Goal: Contribute content: Contribute content

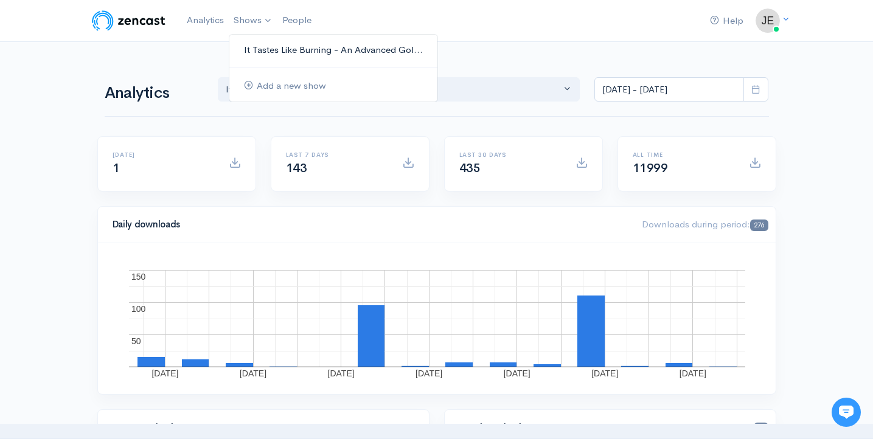
click at [261, 49] on link "It Tastes Like Burning - An Advanced Gol..." at bounding box center [333, 50] width 208 height 21
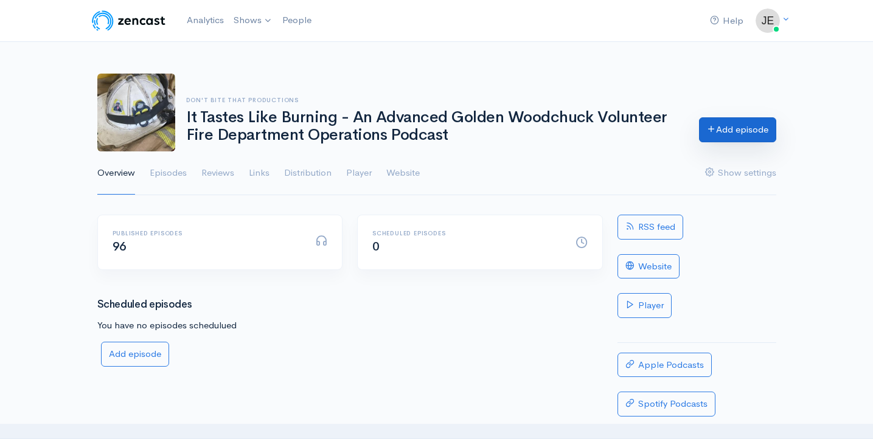
click at [750, 128] on link "Add episode" at bounding box center [737, 129] width 77 height 25
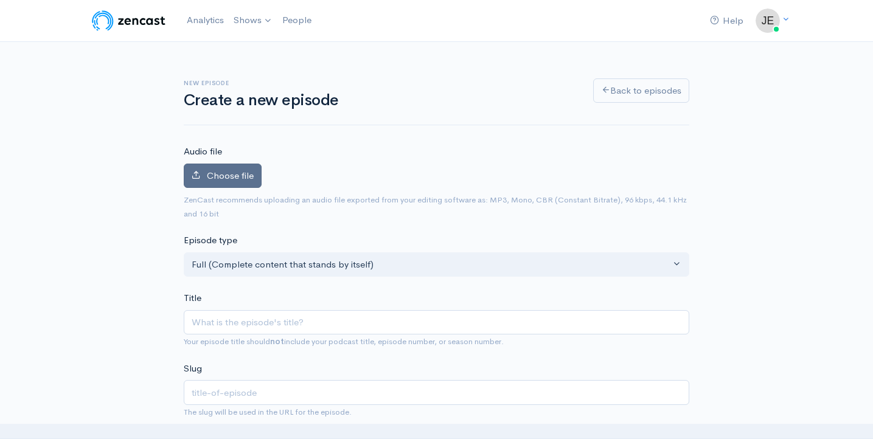
click at [243, 178] on span "Choose file" at bounding box center [230, 176] width 47 height 12
click at [0, 0] on input "Choose file" at bounding box center [0, 0] width 0 height 0
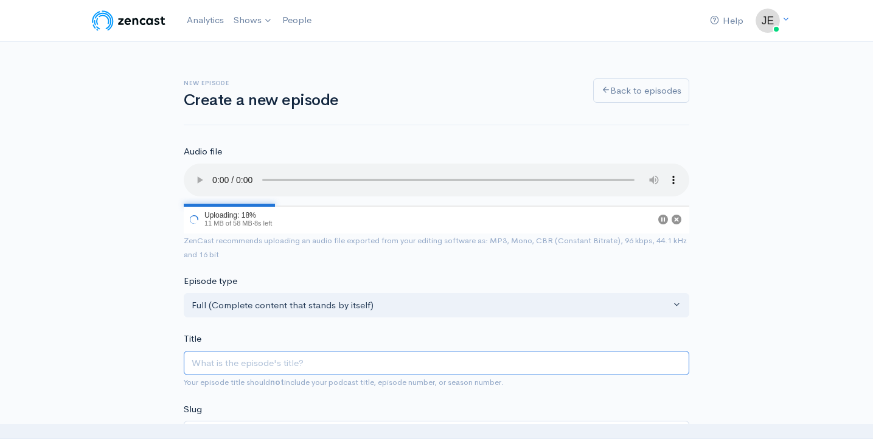
click at [326, 351] on input "Title" at bounding box center [436, 363] width 505 height 25
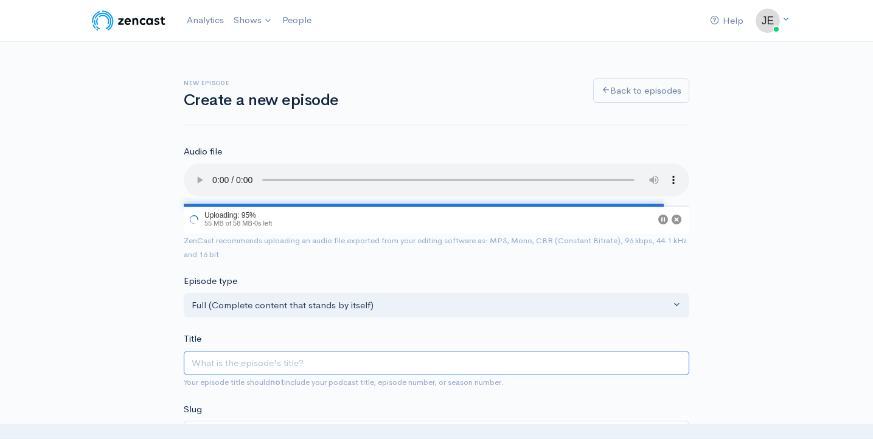
type input "T"
type input "t"
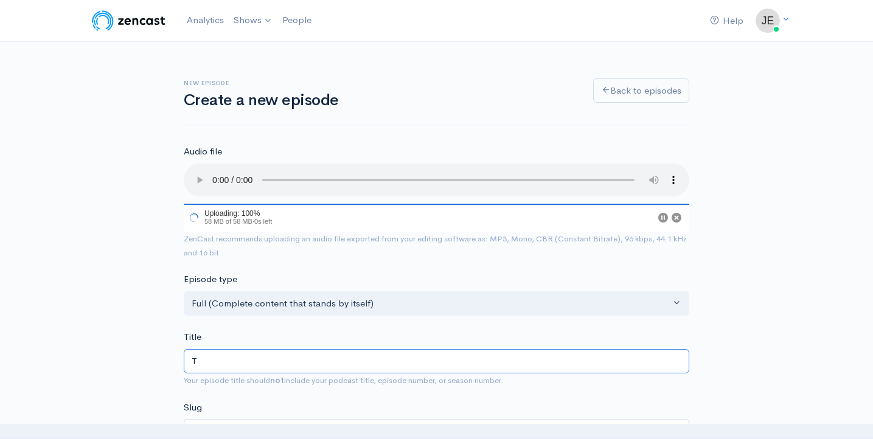
type input "Ta"
type input "ta"
type input "Tak"
type input "tak"
type input "Take"
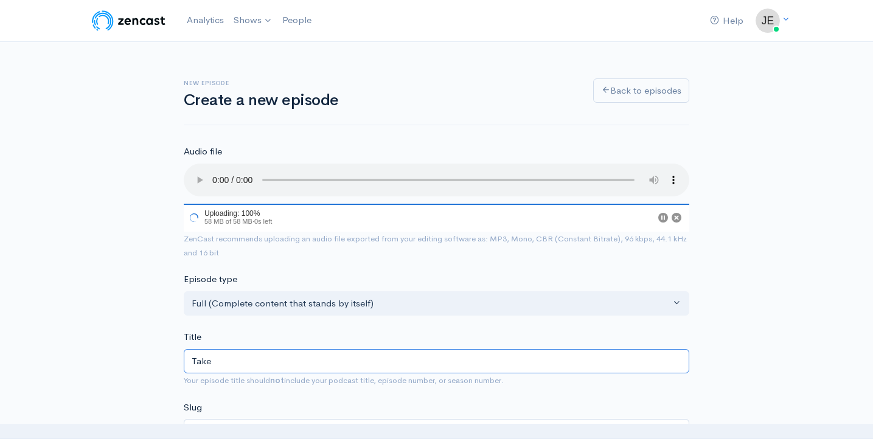
type input "take"
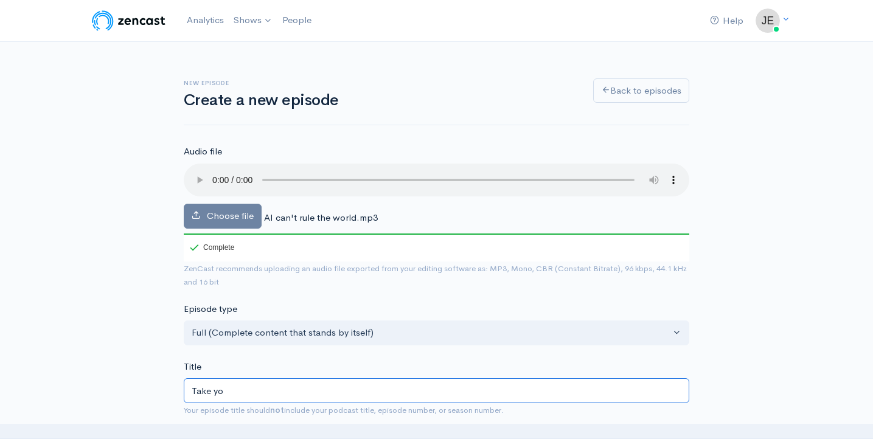
type input "Take you"
type input "take-you"
type input "Take your"
type input "take-your"
type input "Take your tin"
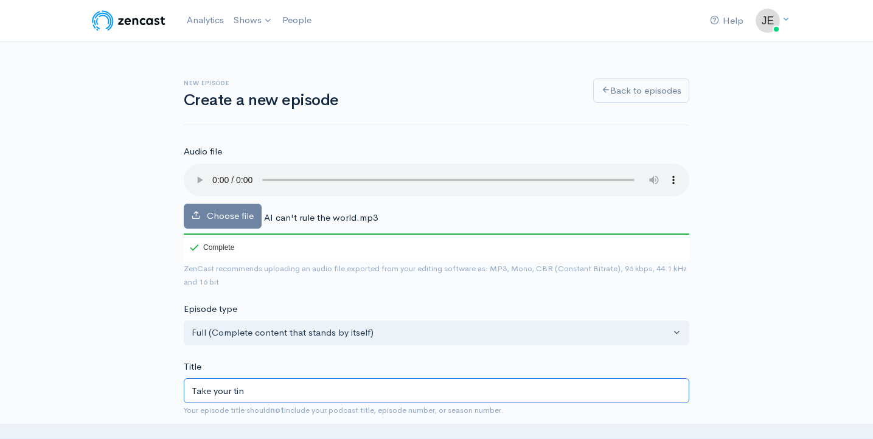
type input "take-your-tin"
type input "Take your tin t"
type input "take-your-tin-t"
type input "Take your tin"
type input "take-your-tin"
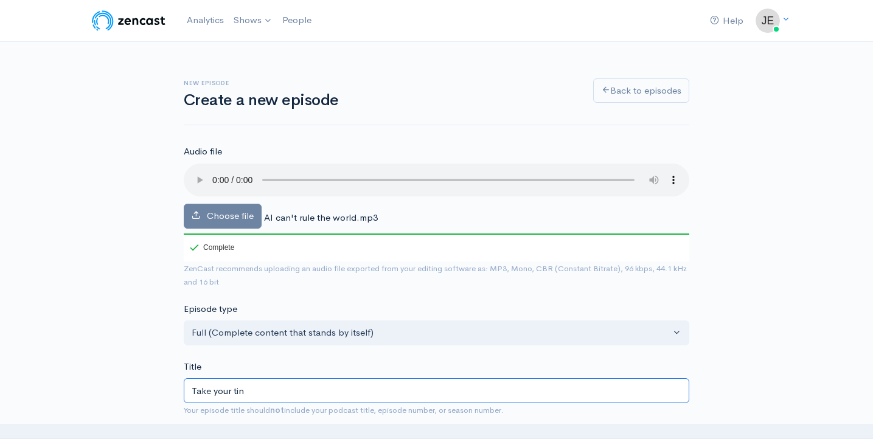
type input "Take your tin f"
type input "take-your-tin-f"
type input "Take your tin fo"
type input "take-your-tin-fo"
type input "Take your tin foi"
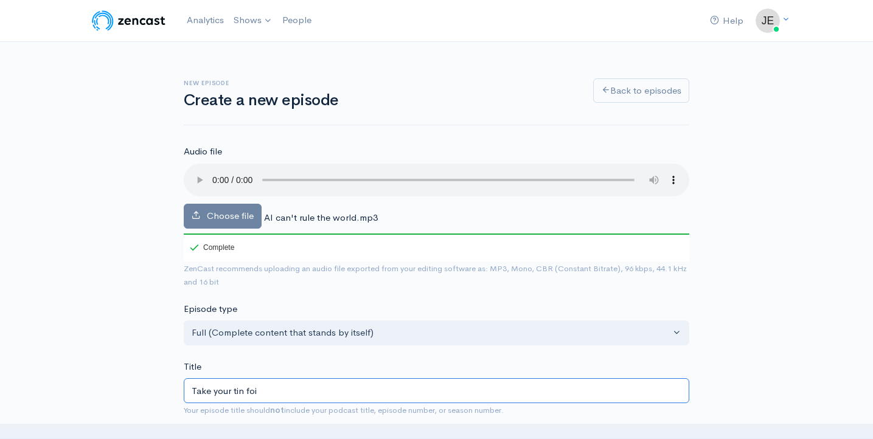
type input "take-your-tin-foi"
type input "Take your tin foil"
type input "take-your-tin-foil"
type input "Take your tin foil ha"
type input "take-your-tin-foil-ha"
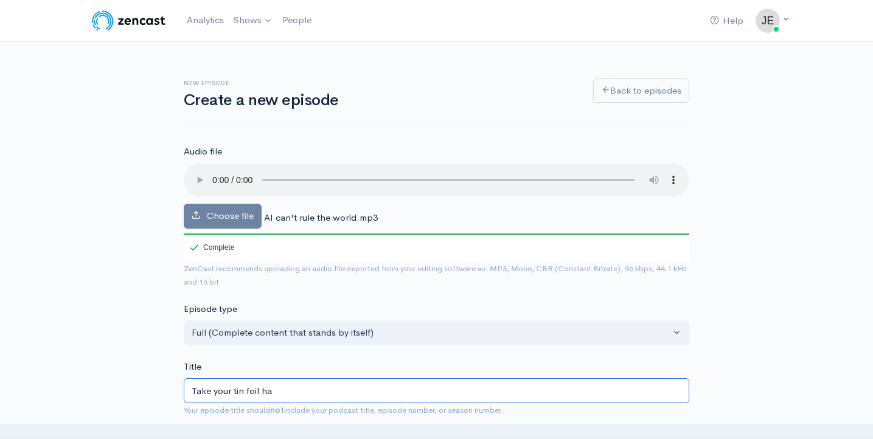
type input "Take your tin foil hat"
type input "take-your-tin-foil-hat"
type input "Take your tin foil hate"
type input "take-your-tin-foil-hate"
type input "Take your tin foil hate o"
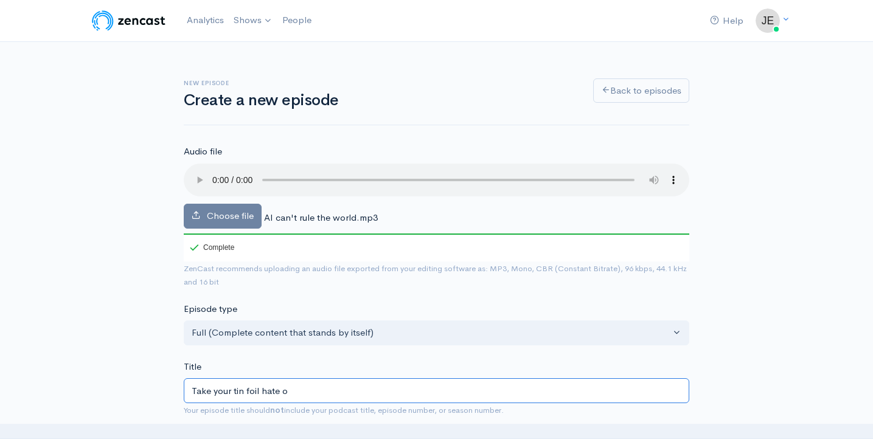
type input "take-your-tin-foil-hate-o"
type input "Take your tin foil hate of"
type input "take-your-tin-foil-hate-of"
type input "Take your tin foil hate off"
type input "take-your-tin-foil-hate-off"
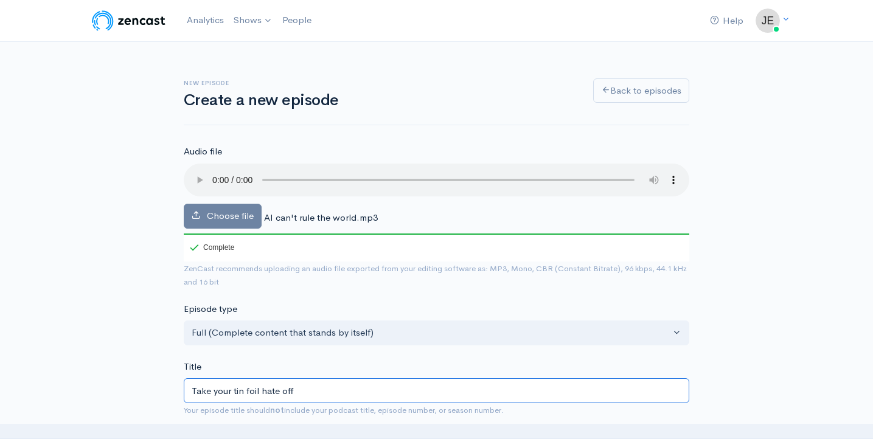
type input "Take your tin foil hate off a"
type input "take-your-tin-foil-hate-off-a"
type input "Take your tin foil hate off an"
type input "take-your-tin-foil-hate-off-an"
type input "Take your tin foil hate off and"
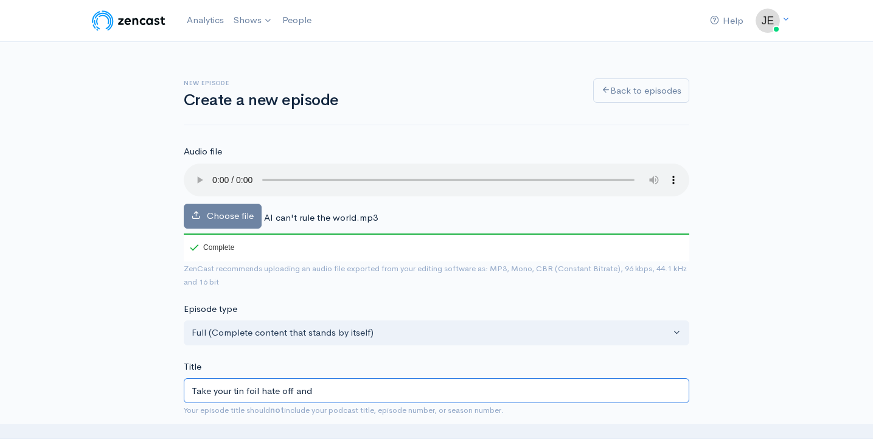
type input "take-your-tin-foil-hate-off-and"
type input "Take your tin foil hate off and s"
type input "take-your-tin-foil-hate-off-and-s"
type input "Take your tin foil hate off and st"
type input "take-your-tin-foil-hate-off-and-st"
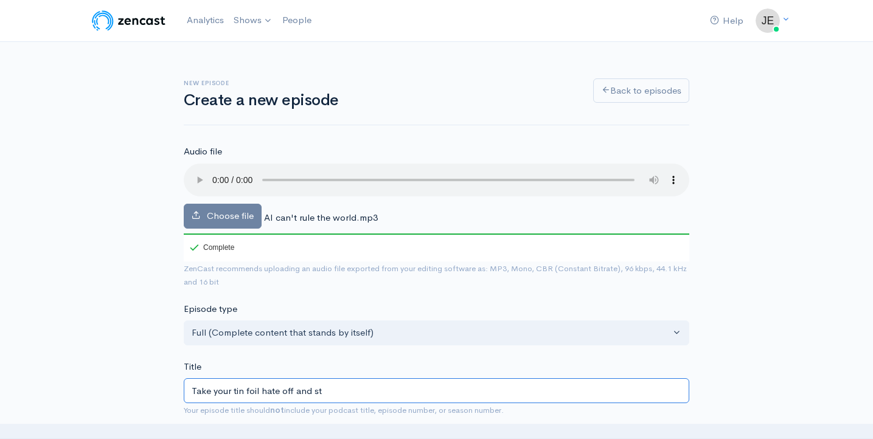
type input "Take your tin foil hate off and ste"
type input "take-your-tin-foil-hate-off-and-ste"
type input "Take your tin foil hate off and step"
type input "take-your-tin-foil-hate-off-and-step"
type input "Take your tin foil hate off and step i"
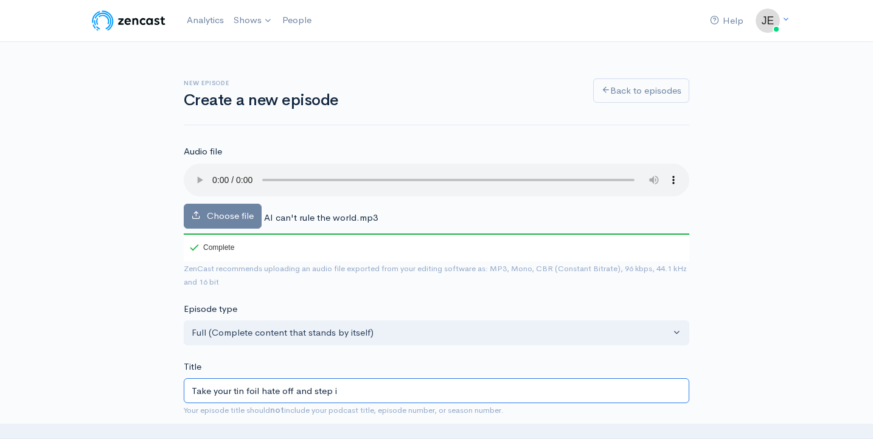
type input "take-your-tin-foil-hate-off-and-step-i"
type input "Take your tin foil hate off and step in"
type input "take-your-tin-foil-hate-off-and-step-in"
type input "Take your tin foil hate off and step int"
type input "take-your-tin-foil-hate-off-and-step-int"
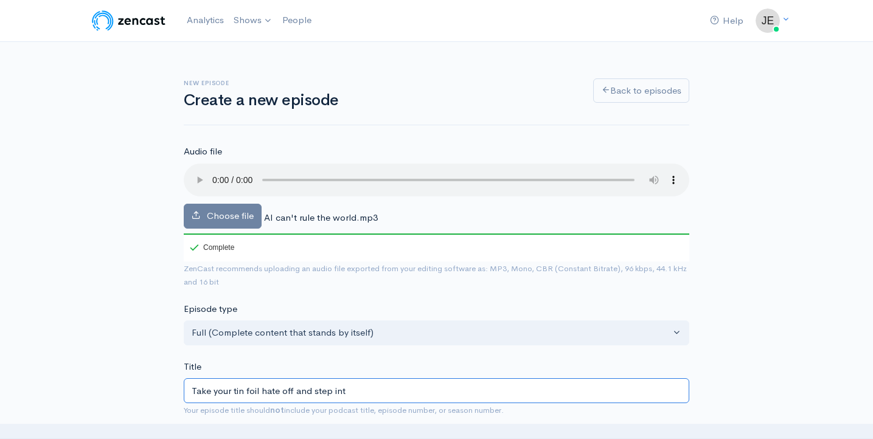
type input "Take your tin foil hate off and step into"
type input "take-your-tin-foil-hate-off-and-step-into"
type input "Take your tin foil hate off and step into m"
type input "take-your-tin-foil-hate-off-and-step-into-m"
type input "Take your tin foil hate off and step into my"
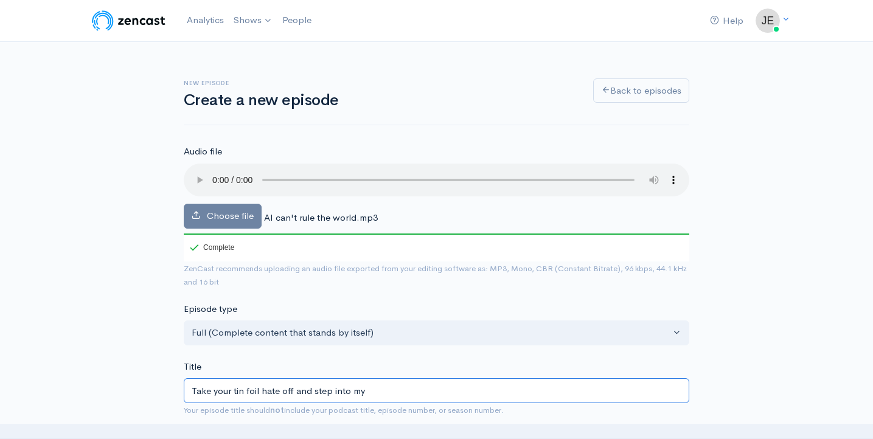
type input "take-your-tin-foil-hate-off-and-step-into-my"
type input "Take your tin foil hate off and step into my t"
type input "take-your-tin-foil-hate-off-and-step-into-my-t"
type input "Take your tin foil hate off and step into my ti"
type input "take-your-tin-foil-hate-off-and-step-into-my-ti"
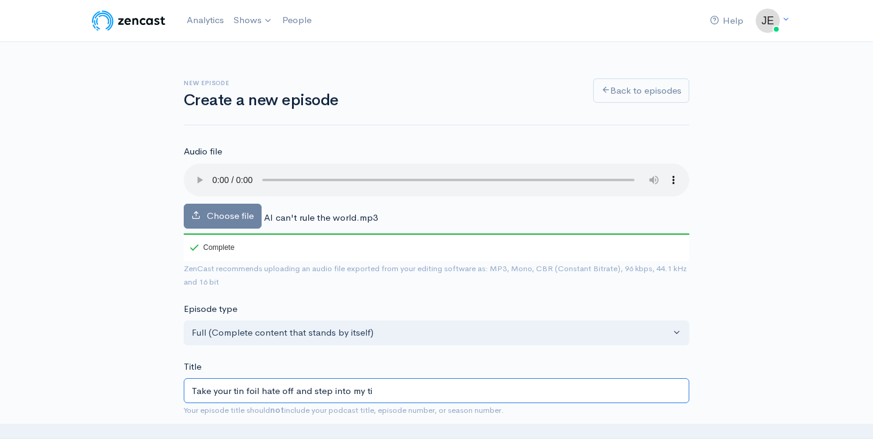
type input "Take your tin foil hate off and step into my tin"
type input "take-your-tin-foil-hate-off-and-step-into-my-tin"
type input "Take your tin foil hate off and step into my tinp"
type input "take-your-tin-foil-hate-off-and-step-into-my-tinp"
type input "Take your tin foil hate off and step into my tin"
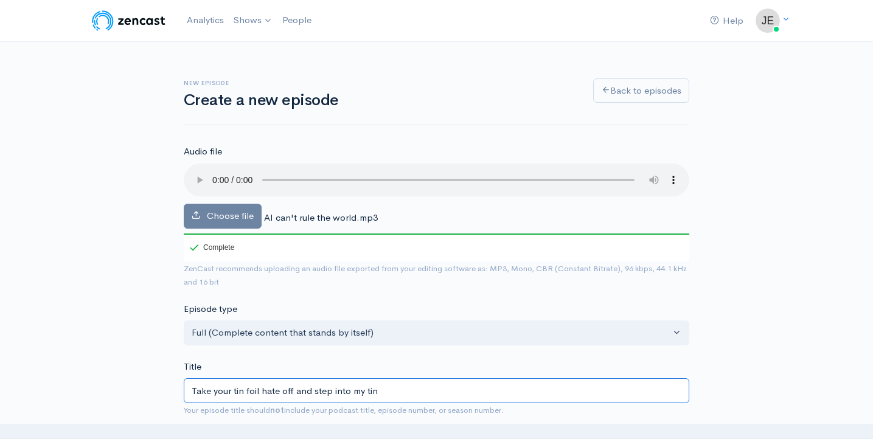
type input "take-your-tin-foil-hate-off-and-step-into-my-tin"
type input "Take your tin foil hate off and step into my tinf"
type input "take-your-tin-foil-hate-off-and-step-into-my-tinf"
type input "Take your tin foil hate off and step into my tinfo"
type input "take-your-tin-foil-hate-off-and-step-into-my-tinfo"
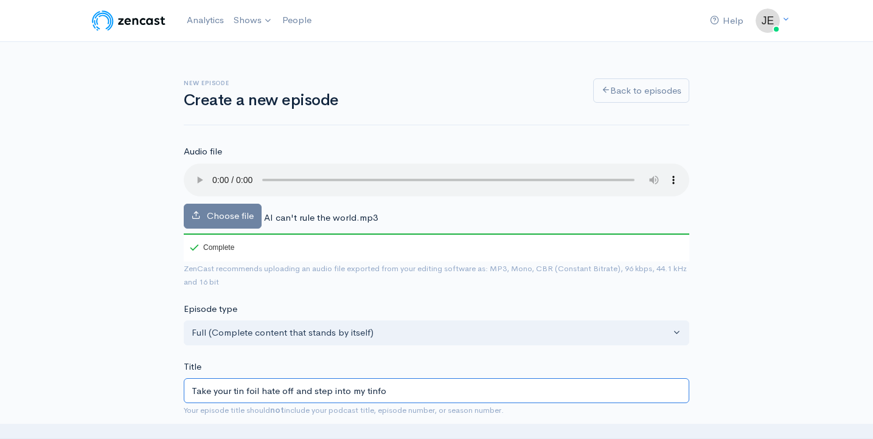
type input "Take your tin foil hate off and step into my tinfoi"
type input "take-your-tin-foil-hate-off-and-step-into-my-tinfoi"
type input "Take your tin foil hate off and step into my tinfoil"
type input "take-your-tin-foil-hate-off-and-step-into-my-tinfoil"
type input "Take your tin foil hate off and step into my tinfoi"
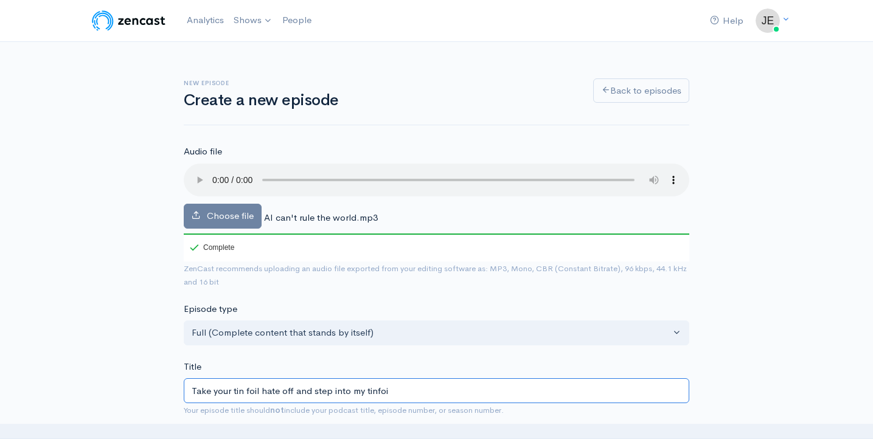
type input "take-your-tin-foil-hate-off-and-step-into-my-tinfoi"
type input "Take your tin foil hate off and step into my tinfo"
type input "take-your-tin-foil-hate-off-and-step-into-my-tinfo"
type input "Take your tin foil hate off and step into my tinf"
type input "take-your-tin-foil-hate-off-and-step-into-my-tinf"
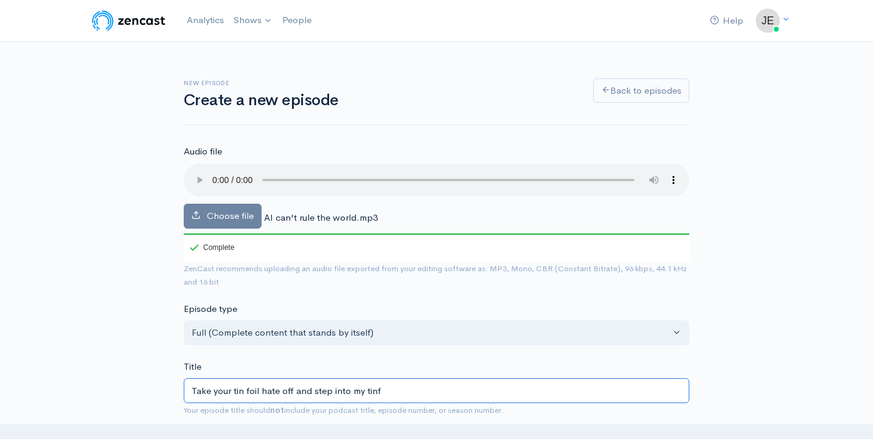
type input "Take your tin foil hate off and step into my tin"
type input "take-your-tin-foil-hate-off-and-step-into-my-tin"
type input "Take your tin foil hate off and step into my tin f"
type input "take-your-tin-foil-hate-off-and-step-into-my-tin-f"
type input "Take your tin foil hate off and step into my tin fo"
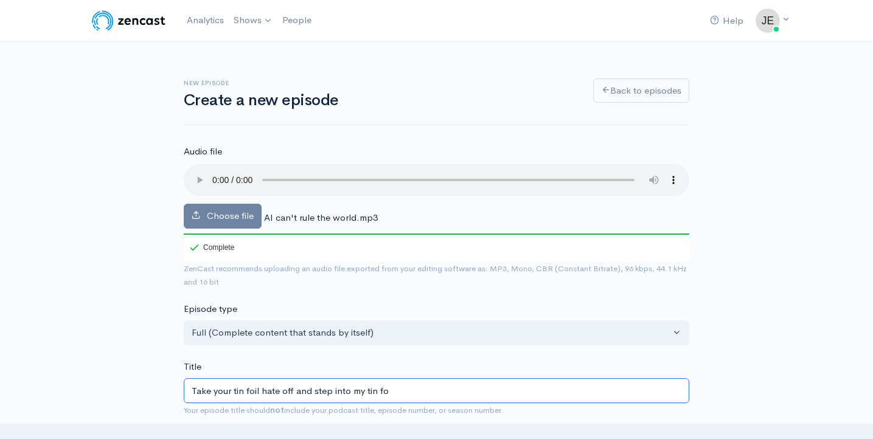
type input "take-your-tin-foil-hate-off-and-step-into-my-tin-fo"
type input "Take your tin foil hate off and step into my tin foi"
type input "take-your-tin-foil-hate-off-and-step-into-my-tin-foi"
type input "Take your tin foil hate off and step into my tin foil"
type input "take-your-tin-foil-hate-off-and-step-into-my-tin-foil"
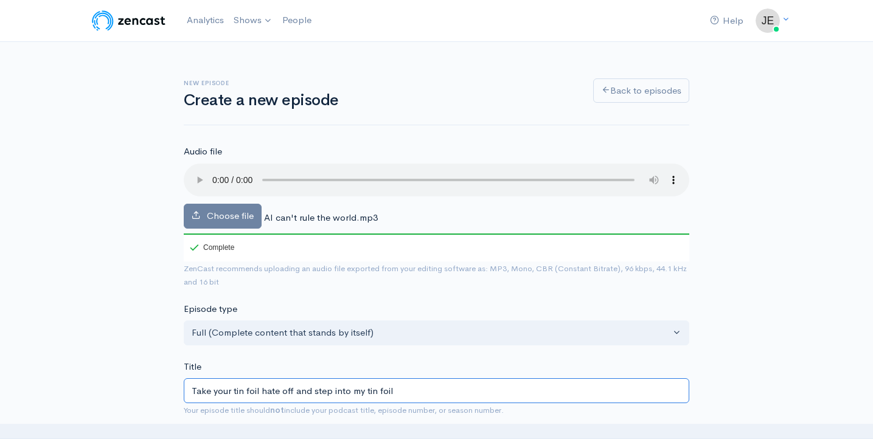
type input "Take your tin foil hate off and step into my tin foil d"
type input "take-your-tin-foil-hate-off-and-step-into-my-tin-foil-d"
type input "Take your tin foil hate off and step into my tin foil de"
type input "take-your-tin-foil-hate-off-and-step-into-my-tin-foil-de"
type input "Take your tin foil hate off and step into my tin foil demo"
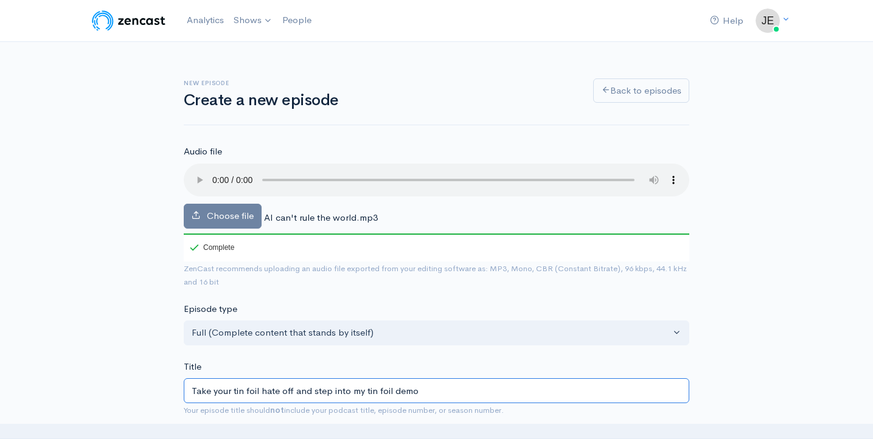
type input "take-your-tin-foil-hate-off-and-step-into-my-tin-foil-demo"
type input "Take your tin foil hate off and step into my tin foil dem"
type input "take-your-tin-foil-hate-off-and-step-into-my-tin-foil-dem"
type input "Take your tin foil hate off and step into my tin foil de"
type input "take-your-tin-foil-hate-off-and-step-into-my-tin-foil-de"
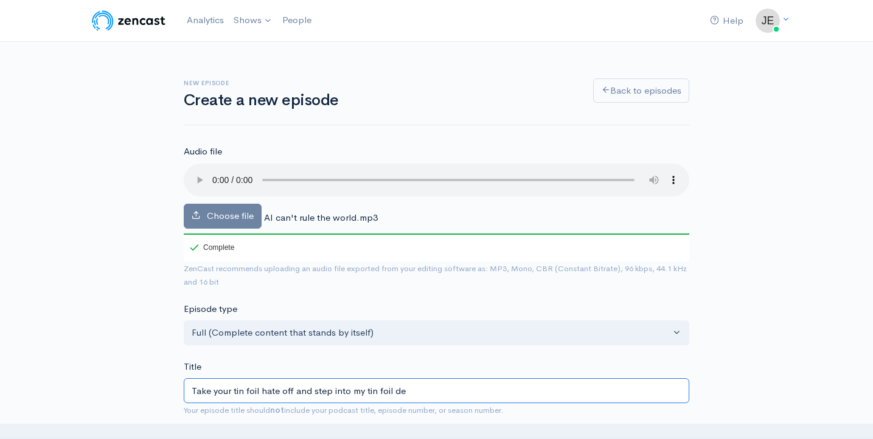
type input "Take your tin foil hate off and step into my tin foil d"
type input "take-your-tin-foil-hate-off-and-step-into-my-tin-foil-d"
type input "Take your tin foil hate off and step into my tin foil do"
type input "take-your-tin-foil-hate-off-and-step-into-my-tin-foil-do"
type input "Take your tin foil hate off and step into my tin foil dom"
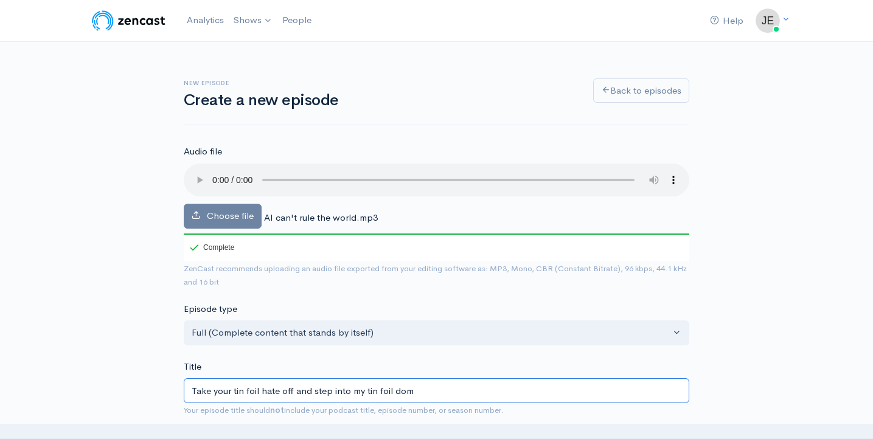
type input "take-your-tin-foil-hate-off-and-step-into-my-tin-foil-dom"
type input "Take your tin foil hate off and step into my tin foil dome"
type input "take-your-tin-foil-hate-off-and-step-into-my-tin-foil-dome"
type input "Take your tin foil hate off and step into my tin foil dome. T"
type input "take-your-tin-foil-hate-off-and-step-into-my-tin-foil-dome-t"
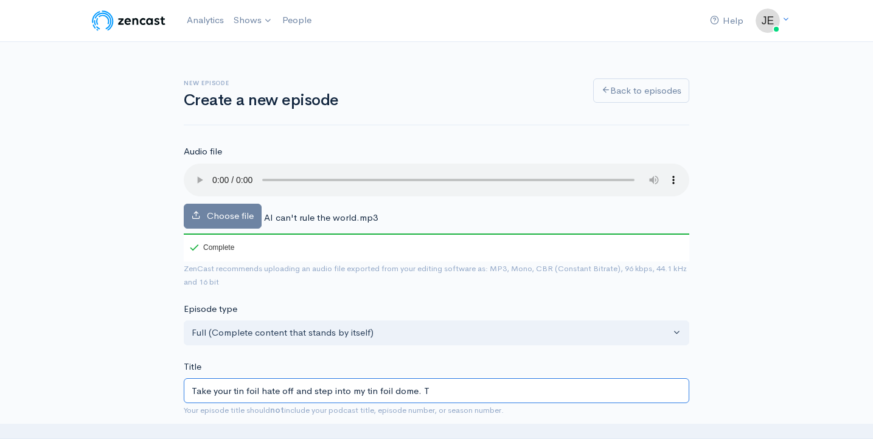
type input "Take your tin foil hate off and step into my tin foil dome. Ta"
type input "take-your-tin-foil-hate-off-and-step-into-my-tin-foil-dome-ta"
type input "Take your tin foil hate off and step into my tin foil dome. Tad"
type input "take-your-tin-foil-hate-off-and-step-into-my-tin-foil-dome-tad"
type input "Take your tin foil hate off and step into my tin foil dome. Tady"
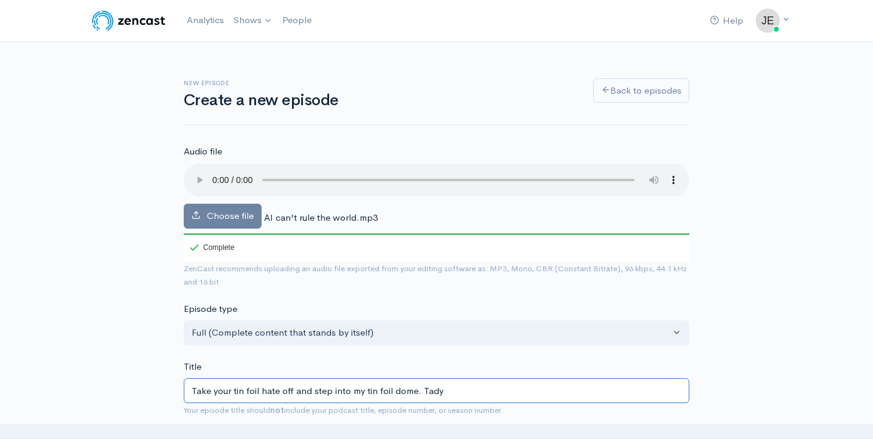
type input "take-your-tin-foil-hate-off-and-step-into-my-tin-foil-dome-tady"
type input "Take your tin foil hate off and step into my tin foil dome. Tad"
type input "take-your-tin-foil-hate-off-and-step-into-my-tin-foil-dome-tad"
type input "Take your tin foil hate off and step into my tin foil dome. Tada"
type input "take-your-tin-foil-hate-off-and-step-into-my-tin-foil-dome-tada"
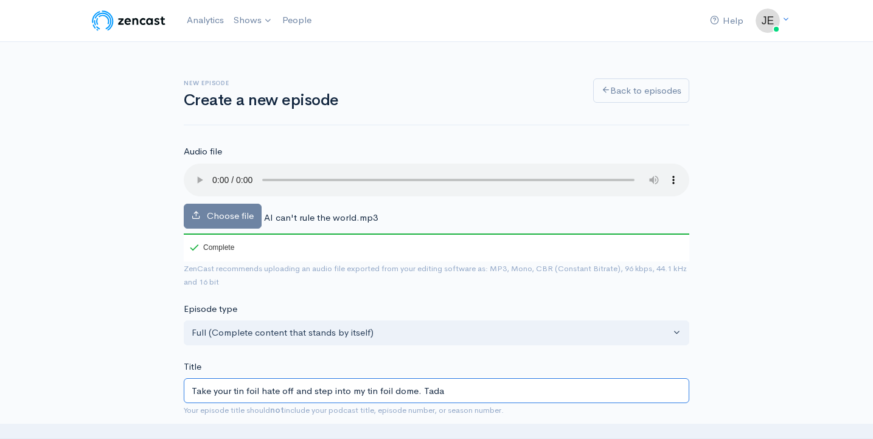
type input "Take your tin foil hate off and step into my tin foil dome. Taday"
type input "take-your-tin-foil-hate-off-and-step-into-my-tin-foil-dome-taday"
type input "Take your tin foil hate off and step into my tin foil dome. Taday we"
type input "take-your-tin-foil-hate-off-and-step-into-my-tin-foil-dome-taday-we"
type input "Take your tin foil hate off and step into my tin foil dome. [PERSON_NAME]"
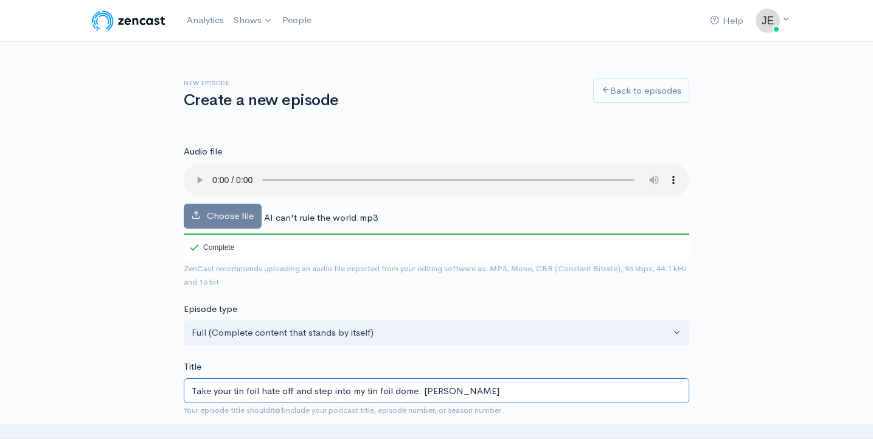
type input "take-your-tin-foil-hate-off-and-step-into-my-tin-foil-dome-taday-w"
type input "Take your tin foil hate off and step into my tin foil dome. Taday"
type input "take-your-tin-foil-hate-off-and-step-into-my-tin-foil-dome-taday"
type input "Take your tin foil hate off and step into my tin foil dome. Tada"
type input "take-your-tin-foil-hate-off-and-step-into-my-tin-foil-dome-tada"
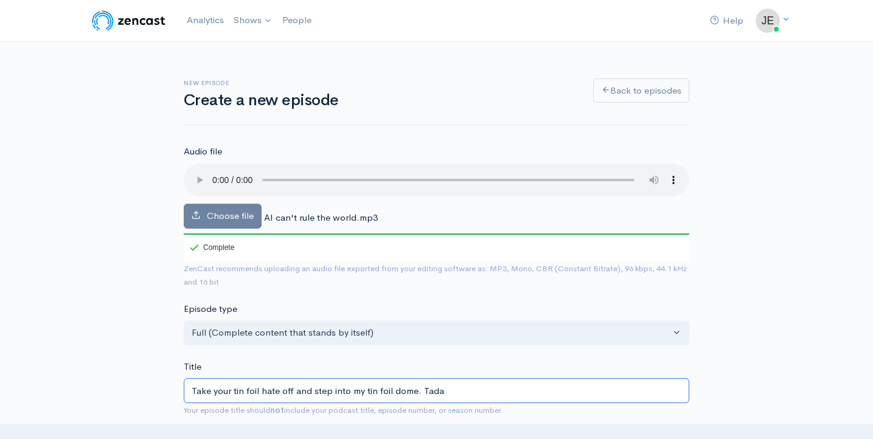
type input "Take your tin foil hate off and step into my tin foil dome. Tad"
type input "take-your-tin-foil-hate-off-and-step-into-my-tin-foil-dome-tad"
type input "Take your tin foil hate off and step into my tin foil dome. Ta"
type input "take-your-tin-foil-hate-off-and-step-into-my-tin-foil-dome-ta"
type input "Take your tin foil hate off and step into my tin foil dome. T"
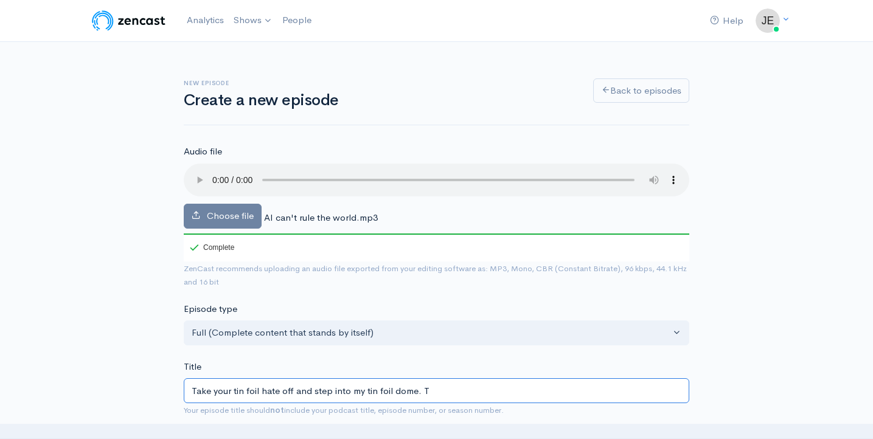
type input "take-your-tin-foil-hate-off-and-step-into-my-tin-foil-dome-t"
type input "Take your tin foil hate off and step into my tin foil dome. To"
type input "take-your-tin-foil-hate-off-and-step-into-my-tin-foil-dome-to"
type input "Take your tin foil hate off and step into my tin foil dome. Toda"
type input "take-your-tin-foil-hate-off-and-step-into-my-tin-foil-dome-toda"
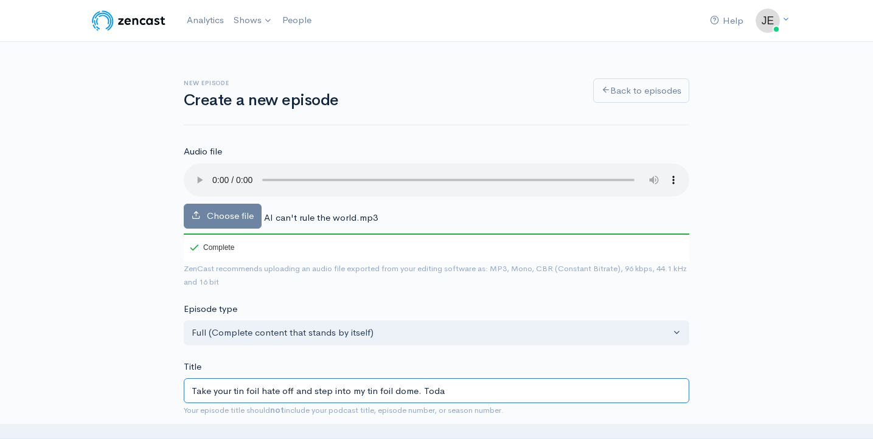
type input "Take your tin foil hate off and step into my tin foil dome. [DATE]"
type input "take-your-tin-foil-hate-off-and-step-into-my-tin-foil-dome-[DATE]"
type input "Take your tin foil hate off and step into my tin foil dome. [DATE] we"
type input "take-your-tin-foil-hate-off-and-step-into-my-tin-foil-dome-[DATE]-we"
type input "Take your tin foil hate off and step into my tin foil dome. [DATE] we i"
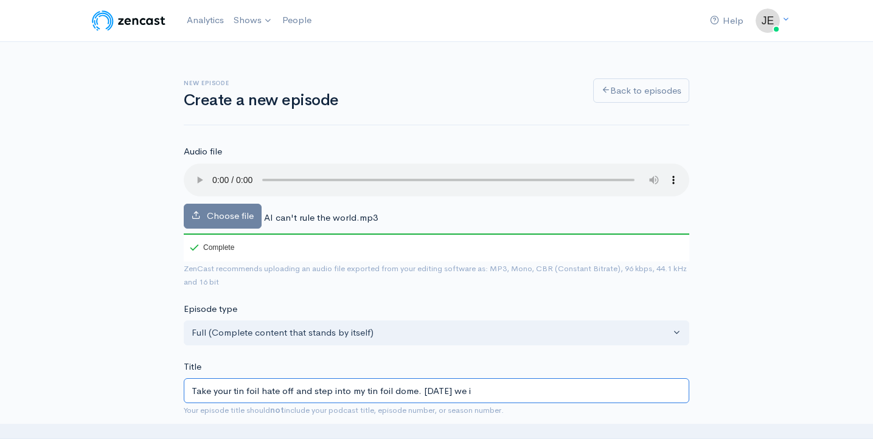
type input "take-your-tin-foil-hate-off-and-step-into-my-tin-foil-dome-[DATE]-we-i"
type input "Take your tin foil hate off and step into my tin foil dome. [DATE] we in"
type input "take-your-tin-foil-hate-off-and-step-into-my-tin-foil-dome-[DATE]-we-in"
type input "Take your tin foil hate off and step into my tin foil dome. [DATE] we int"
type input "take-your-tin-foil-hate-off-and-step-into-my-tin-foil-dome-[DATE]-we-int"
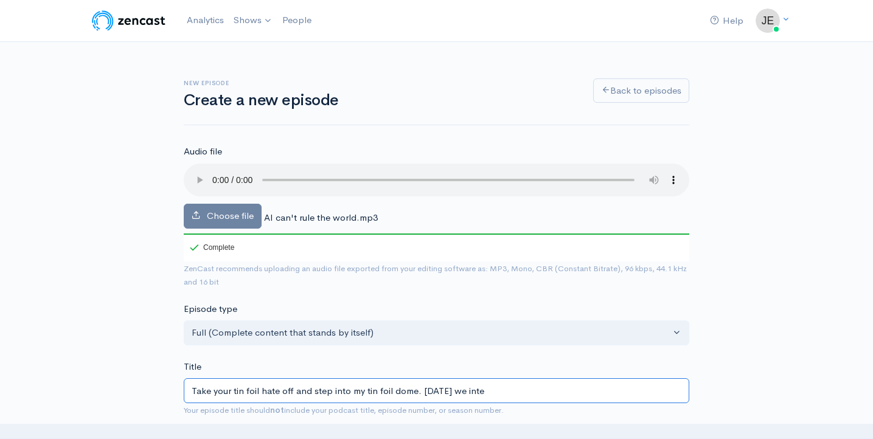
type input "Take your tin foil hate off and step into my tin foil dome. [DATE] we inter"
type input "take-your-tin-foil-hate-off-and-step-into-my-tin-foil-dome-[DATE]-we-inter"
type input "Take your tin foil hate off and step into my tin foil dome. [DATE] we interact"
type input "take-your-tin-foil-hate-off-and-step-into-my-tin-foil-dome-[DATE]-we-interact"
type input "Take your tin foil hate off and step into my tin foil dome. [DATE] we interact w"
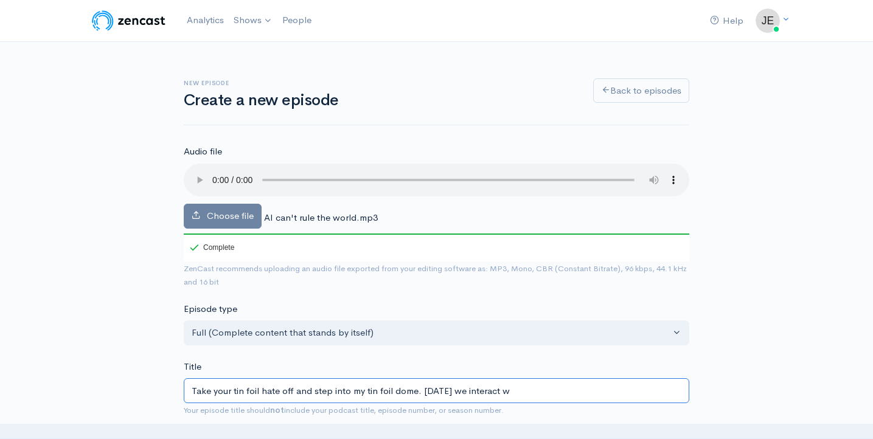
type input "take-your-tin-foil-hate-off-and-step-into-my-tin-foil-dome-[DATE]-we-interact-w"
type input "Take your tin foil hate off and step into my tin foil dome. [DATE] we interact …"
type input "take-your-tin-foil-hate-off-and-step-into-my-tin-foil-dome-[DATE]-we-interact-wi"
type input "Take your tin foil hate off and step into my tin foil dome. [DATE] we interact …"
type input "take-your-tin-foil-hate-off-and-step-into-my-tin-foil-dome-[DATE]-we-interact-w…"
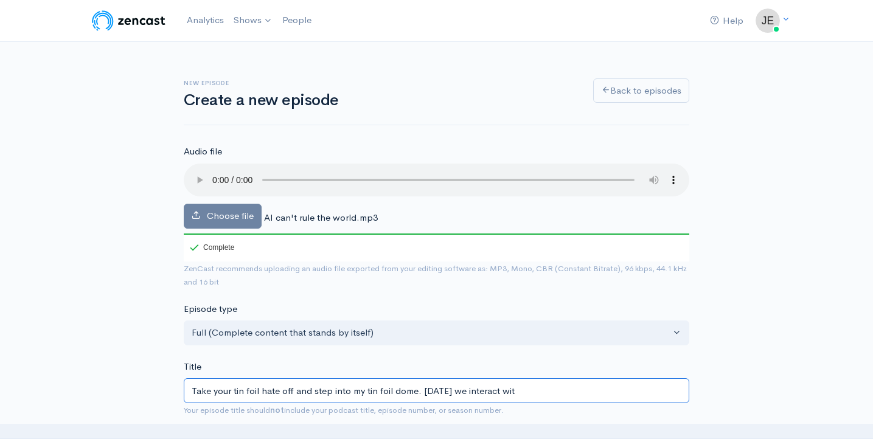
type input "Take your tin foil hate off and step into my tin foil dome. [DATE] we interact …"
type input "take-your-tin-foil-hate-off-and-step-into-my-tin-foil-dome-[DATE]-we-interact-w…"
type input "Take your tin foil hate off and step into my tin foil dome. [DATE] we interact …"
type input "take-your-tin-foil-hate-off-and-step-into-my-tin-foil-dome-[DATE]-we-interact-w…"
type input "Take your tin foil hate off and step into my tin foil dome. [DATE] we interact …"
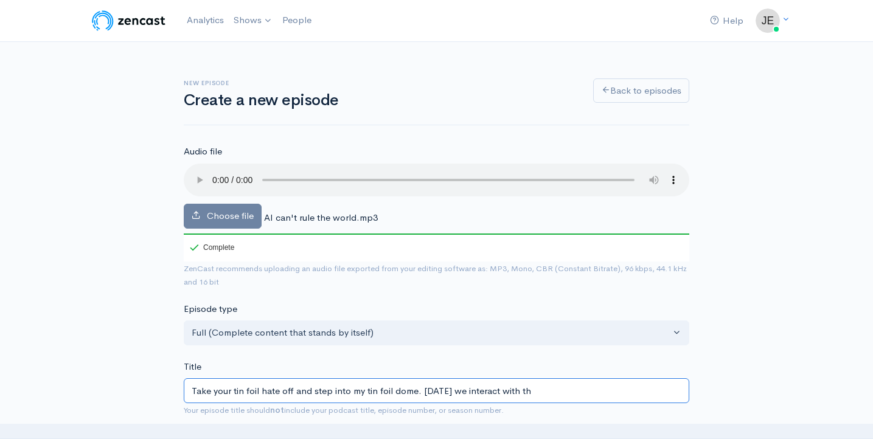
type input "take-your-tin-foil-hate-off-and-step-into-my-tin-foil-dome-[DATE]-we-interact-w…"
type input "Take your tin foil hate off and step into my tin foil dome. [DATE] we interact …"
type input "take-your-tin-foil-hate-off-and-step-into-my-tin-foil-dome-[DATE]-we-interact-w…"
type input "Take your tin foil hate off and step into my tin foil dome. [DATE] we interact …"
type input "take-your-tin-foil-hate-off-and-step-into-my-tin-foil-dome-[DATE]-we-interact-w…"
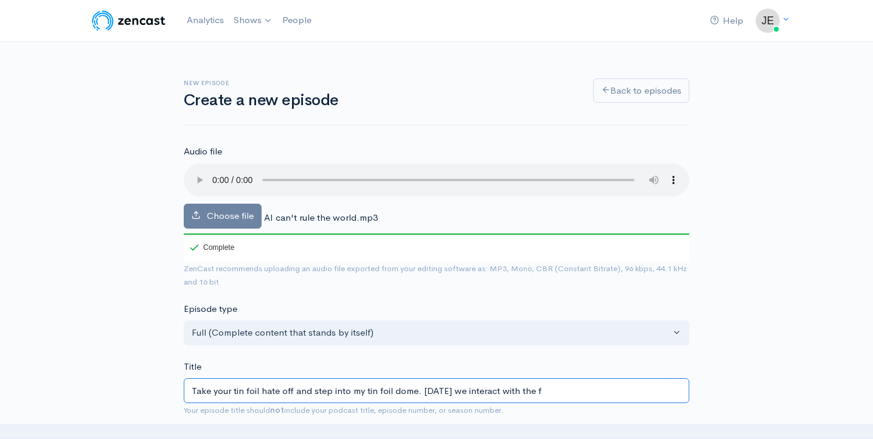
type input "Take your tin foil hate off and step into my tin foil dome. [DATE] we interact …"
type input "take-your-tin-foil-hate-off-and-step-into-my-tin-foil-dome-[DATE]-we-interact-w…"
type input "Take your tin foil hate off and step into my tin foil dome. [DATE] we interact …"
type input "take-your-tin-foil-hate-off-and-step-into-my-tin-foil-dome-[DATE]-we-interact-w…"
click at [246, 378] on input "Take your tin foil hate off and step into my tin foil dome. [DATE] we interact …" at bounding box center [436, 390] width 505 height 25
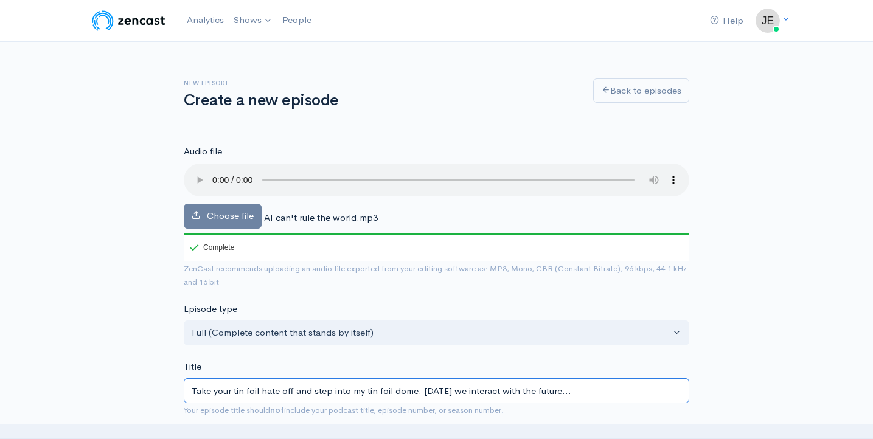
type input "Take your tinfoil hate off and step into my tin foil dome. [DATE] we interact w…"
type input "take-your-tinfoil-hate-off-and-step-into-my-tin-foil-dome-[DATE]-we-interact-wi…"
click at [375, 378] on input "Take your tinfoil hate off and step into my tin foil dome. [DATE] we interact w…" at bounding box center [436, 390] width 505 height 25
type input "Take your tinfoil hate off and step into my tinfoil dome. [DATE] we interact wi…"
type input "take-your-tinfoil-hate-off-and-step-into-my-tinfoil-dome-[DATE]-we-interact-wit…"
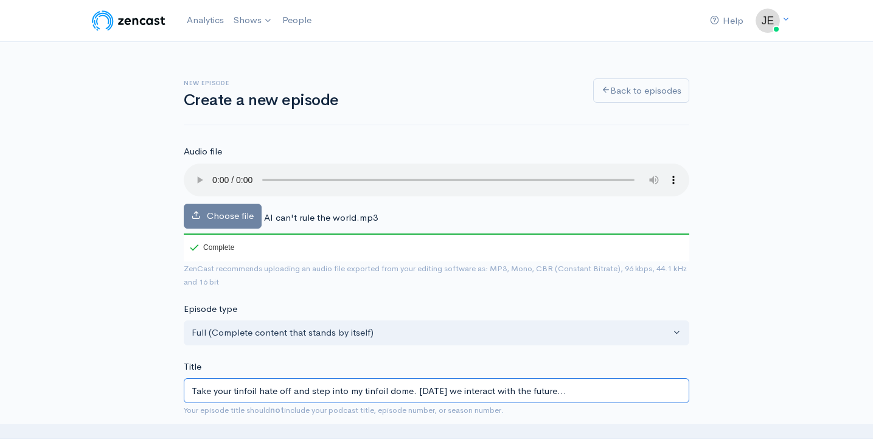
click at [414, 378] on input "Take your tinfoil hate off and step into my tinfoil dome. [DATE] we interact wi…" at bounding box center [436, 390] width 505 height 25
click at [359, 378] on input "Take your tinfoil hate off and step into my tinfoil dome! [DATE] we interact wi…" at bounding box center [436, 390] width 505 height 25
type input "Take your tinfoil hate off and step into m tinfoil dome! [DATE] we interact wit…"
type input "take-your-tinfoil-hate-off-and-step-into-m-tinfoil-dome-[DATE]-we-interact-with…"
type input "Take your tinfoil hate off and step into tinfoil dome! [DATE] we interact with …"
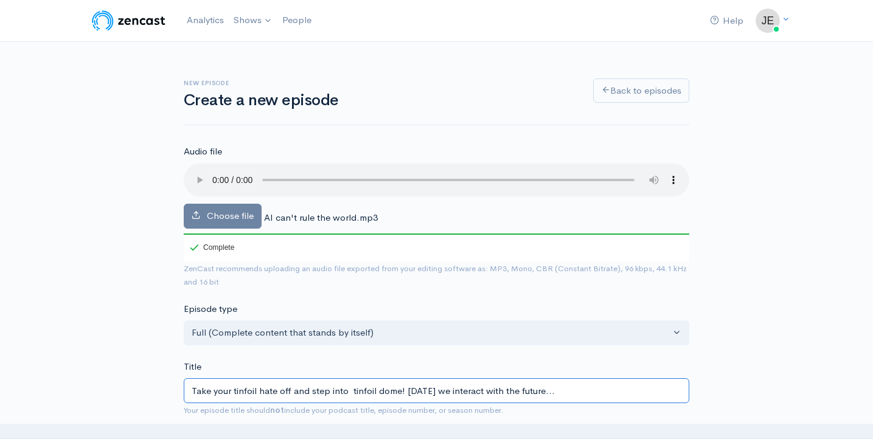
type input "take-your-tinfoil-hate-off-and-step-into-tinfoil-dome-[DATE]-we-interact-with-t…"
type input "Take your tinfoil hate off and step into I tinfoil dome! [DATE] we interact wit…"
type input "take-your-tinfoil-hate-off-and-step-into-i-tinfoil-dome-[DATE]-we-interact-with…"
type input "Take your tinfoil hate off and step into It tinfoil dome! [DATE] we interact wi…"
type input "take-your-tinfoil-hate-off-and-step-into-it-tinfoil-dome-[DATE]-we-interact-wit…"
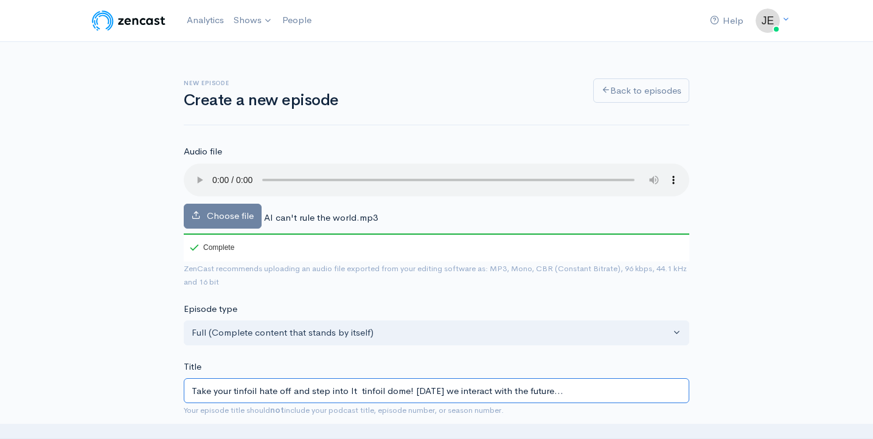
type input "Take your tinfoil hate off and step into It T tinfoil dome! [DATE] we interact …"
type input "take-your-tinfoil-hate-off-and-step-into-it-t-tinfoil-dome-[DATE]-we-interact-w…"
type input "Take your tinfoil hate off and step into It Ta tinfoil dome! [DATE] we interact…"
type input "take-your-tinfoil-hate-off-and-step-into-it-ta-tinfoil-dome-[DATE]-we-interact-…"
type input "Take your tinfoil hate off and step into It Tas tinfoil dome! [DATE] we interac…"
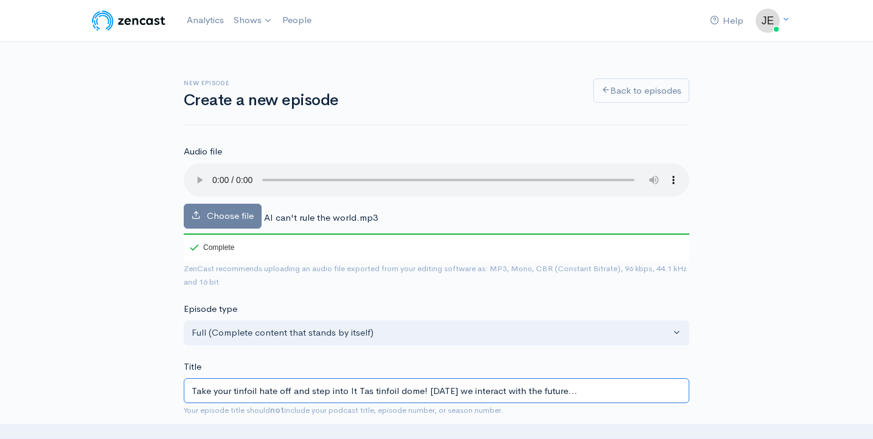
type input "take-your-tinfoil-hate-off-and-step-into-it-tas-tinfoil-dome-[DATE]-we-interact…"
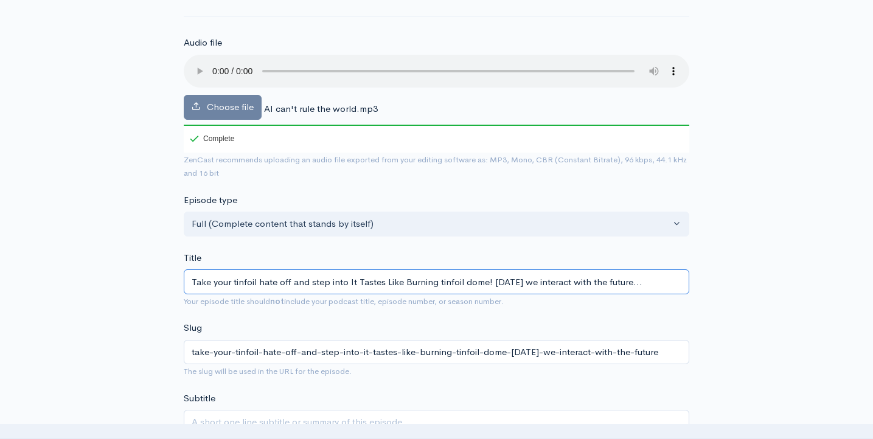
scroll to position [108, 0]
drag, startPoint x: 514, startPoint y: 266, endPoint x: 465, endPoint y: 264, distance: 49.3
click at [464, 270] on input "Take your tinfoil hate off and step into It Tastes Like Burning tinfoil dome! […" at bounding box center [436, 282] width 505 height 25
click at [632, 270] on input "Take your tinfoil hate off and step into It Tastes Like Burning tinfoil as we i…" at bounding box center [436, 282] width 505 height 25
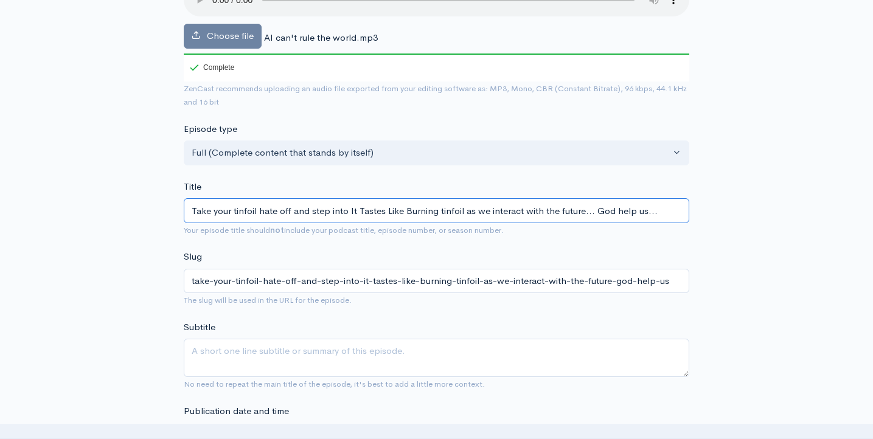
scroll to position [181, 0]
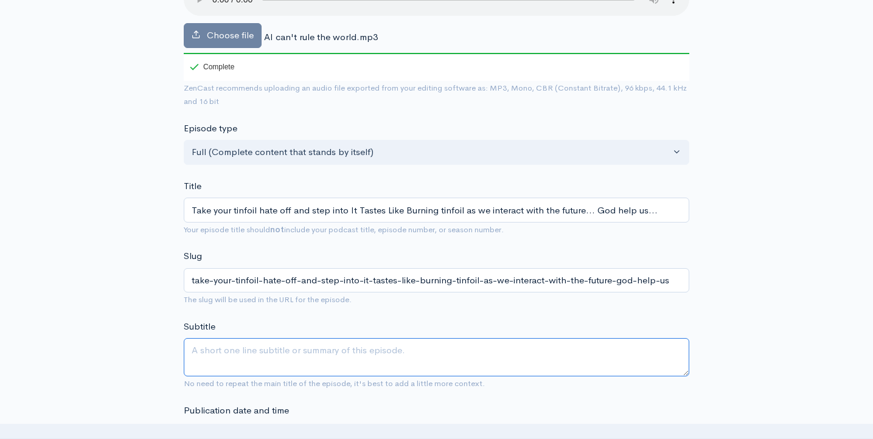
click at [338, 339] on textarea "Subtitle" at bounding box center [436, 357] width 505 height 38
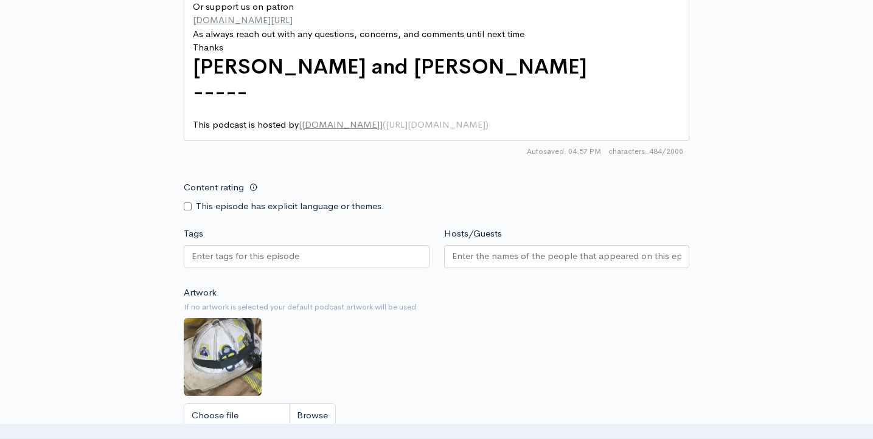
scroll to position [850, 0]
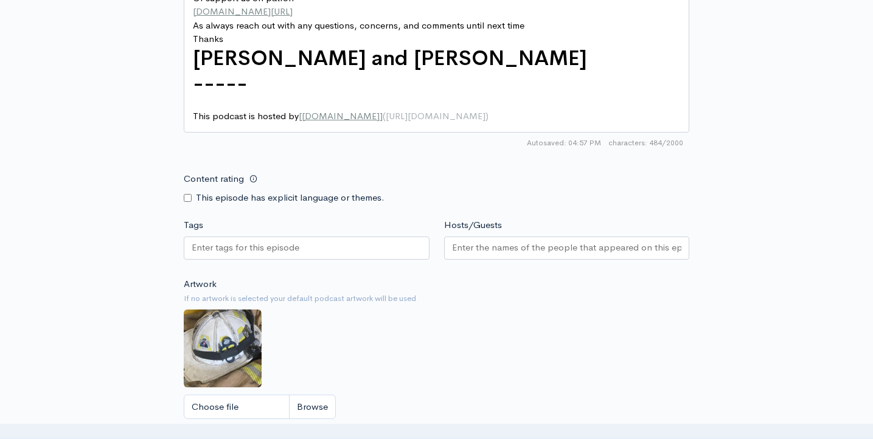
click at [353, 237] on div at bounding box center [307, 248] width 246 height 23
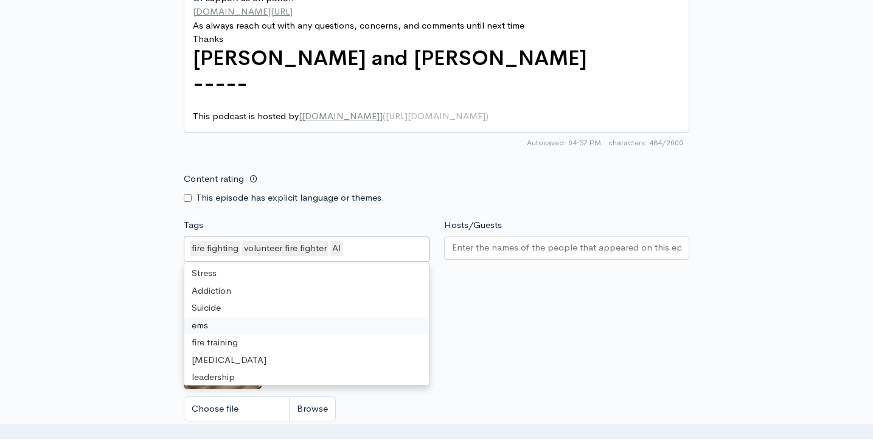
scroll to position [140, 0]
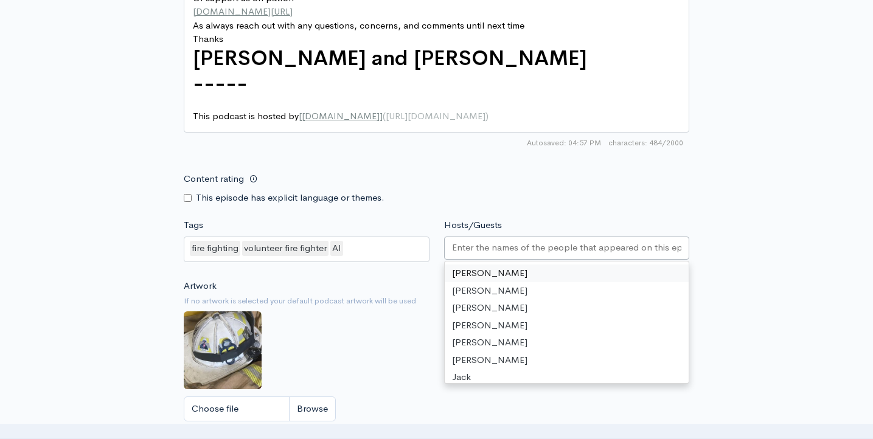
click at [498, 241] on input "Hosts/Guests" at bounding box center [567, 248] width 230 height 14
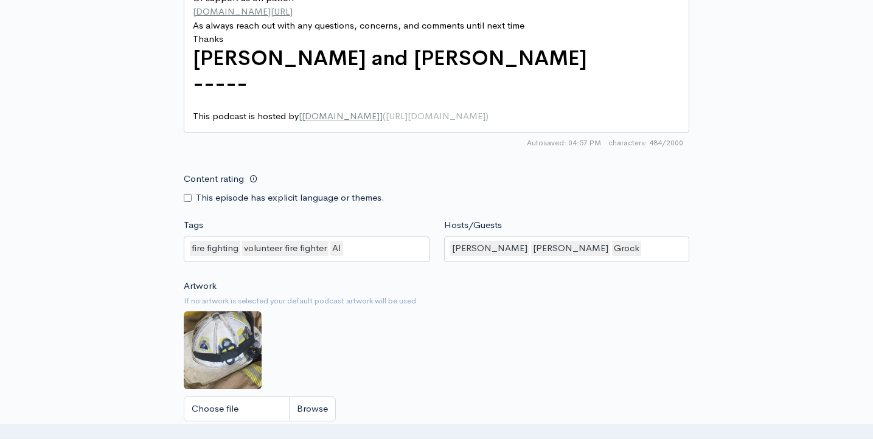
click at [414, 308] on div "Artwork If no artwork is selected your default podcast artwork will be used Cho…" at bounding box center [436, 354] width 505 height 150
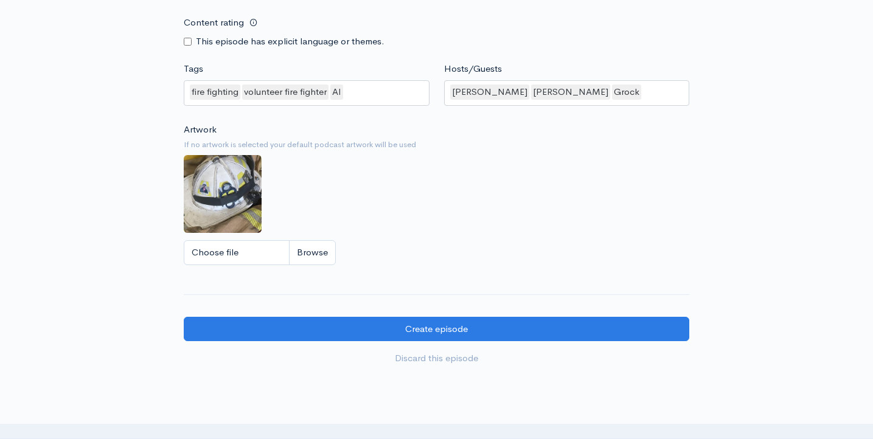
scroll to position [1015, 0]
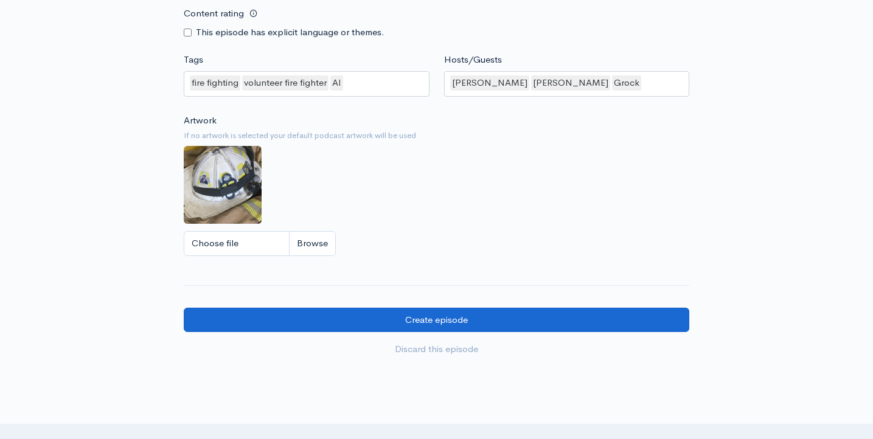
click at [438, 308] on input "Create episode" at bounding box center [436, 320] width 505 height 25
